Goal: Task Accomplishment & Management: Manage account settings

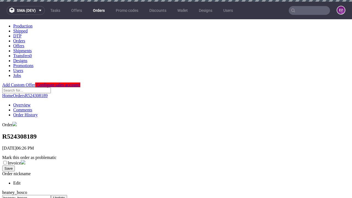
scroll to position [225, 0]
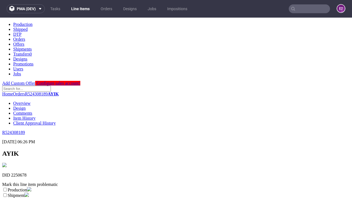
scroll to position [97, 0]
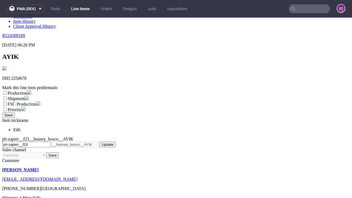
select select "dtp_ca_needed"
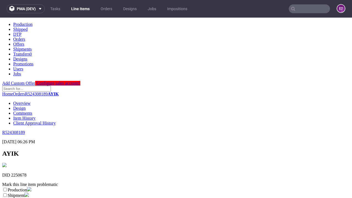
scroll to position [0, 0]
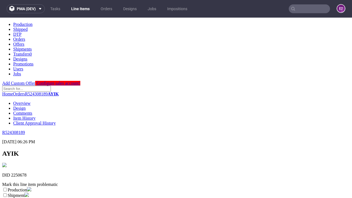
checkbox input "true"
